Goal: Navigation & Orientation: Find specific page/section

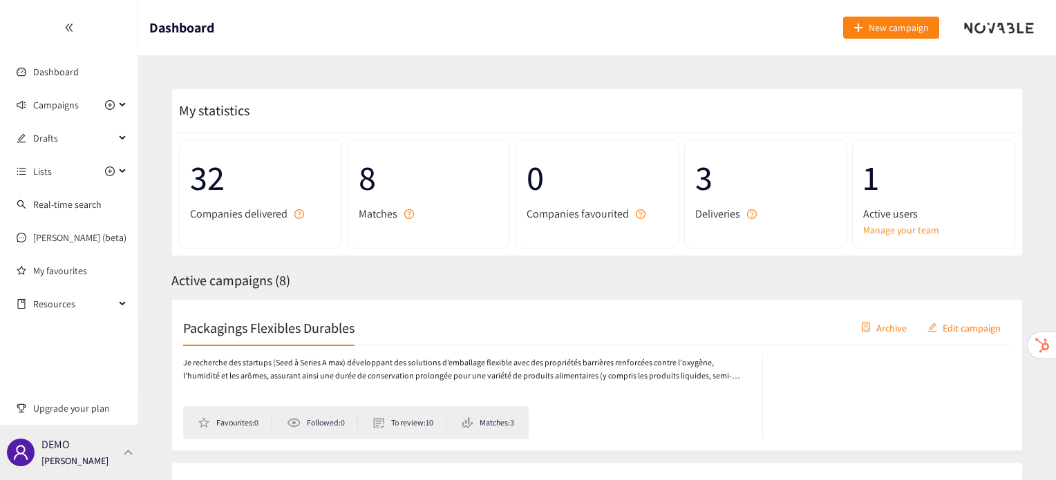
click at [92, 446] on div "DEMO [PERSON_NAME]" at bounding box center [74, 452] width 67 height 21
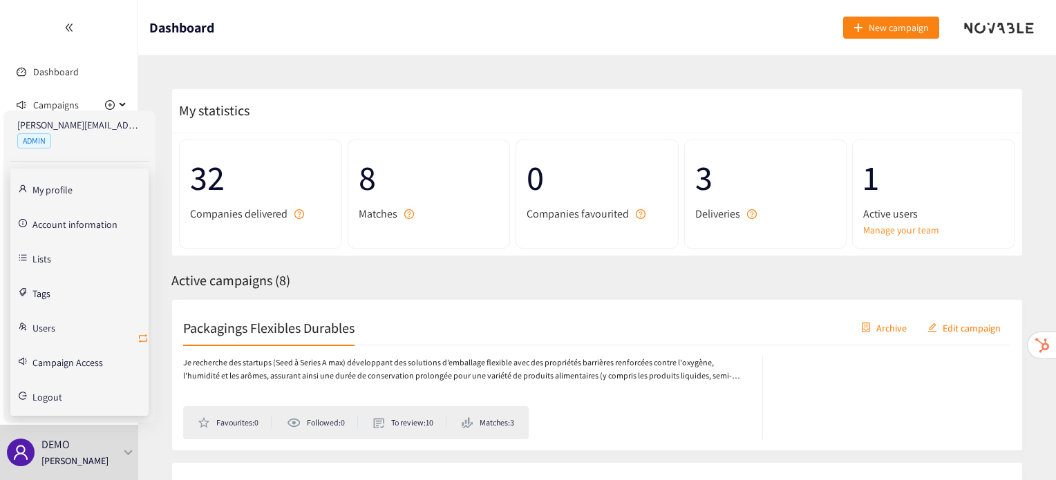
click at [142, 341] on icon "retweet" at bounding box center [143, 338] width 8 height 8
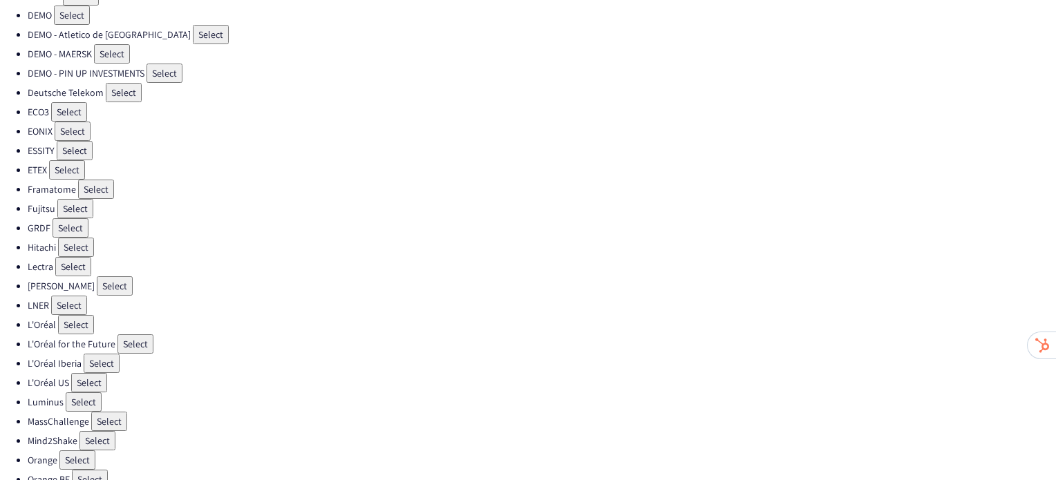
scroll to position [198, 0]
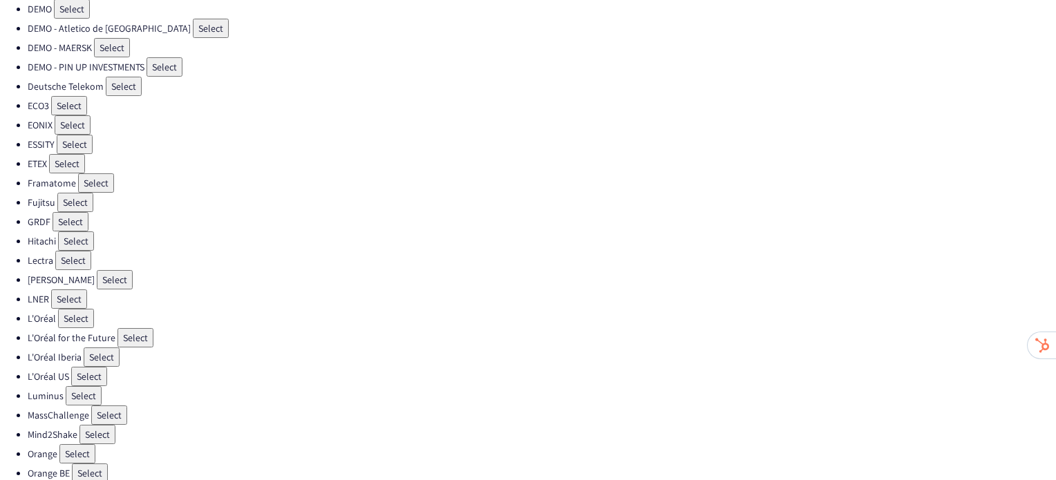
click at [77, 444] on button "Select" at bounding box center [77, 453] width 36 height 19
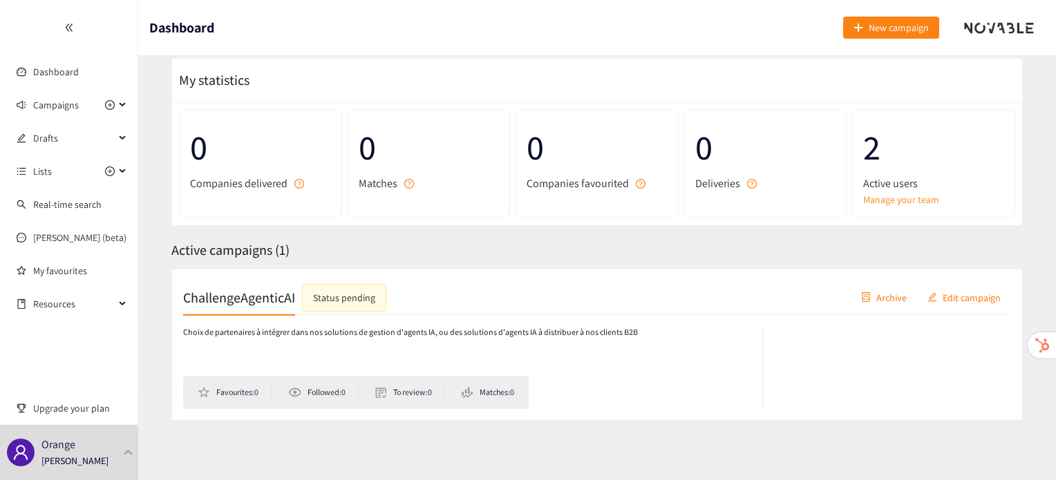
scroll to position [30, 0]
